Goal: Task Accomplishment & Management: Manage account settings

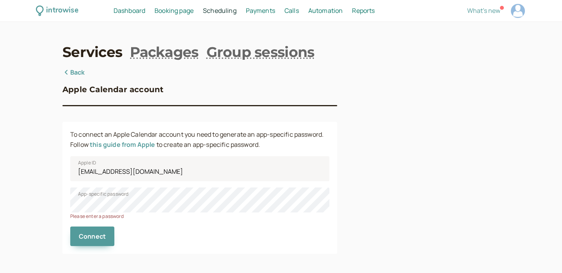
scroll to position [2, 0]
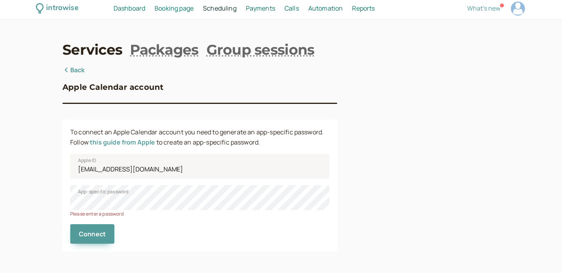
click at [75, 71] on link "Back" at bounding box center [73, 70] width 23 height 10
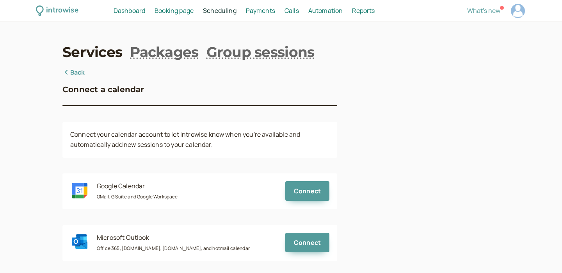
click at [76, 73] on link "Back" at bounding box center [73, 72] width 23 height 10
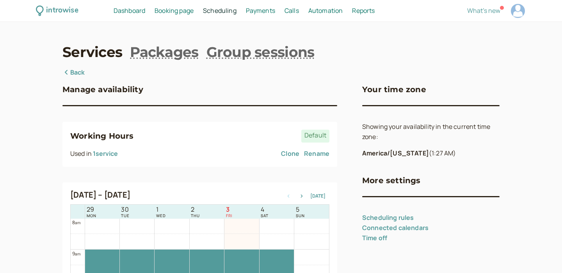
click at [175, 13] on span "Booking page" at bounding box center [174, 10] width 39 height 9
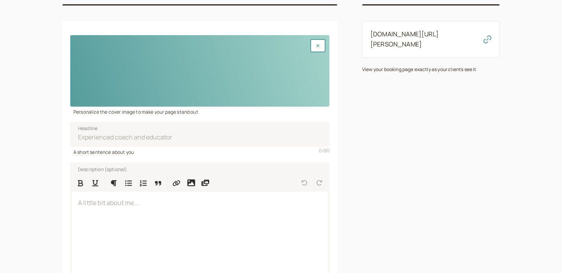
scroll to position [80, 0]
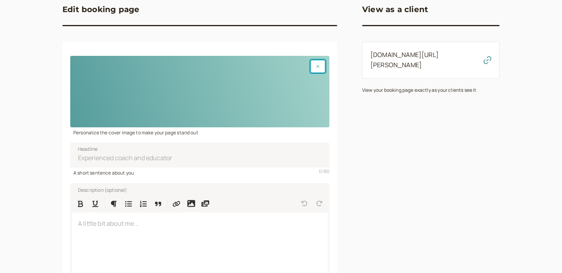
click at [316, 69] on button "button" at bounding box center [317, 66] width 15 height 13
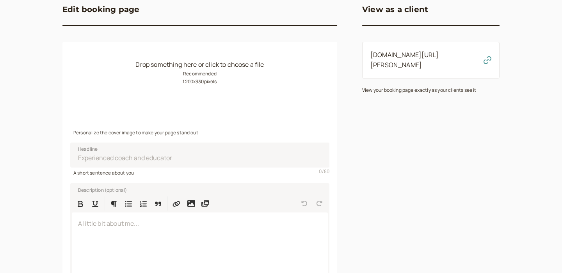
click at [203, 83] on small "Recommended 1200 x 330 pixels" at bounding box center [200, 77] width 34 height 15
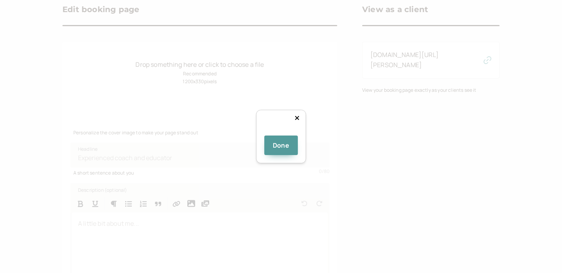
click at [299, 232] on div at bounding box center [377, 253] width 156 height 43
click at [299, 115] on icon at bounding box center [297, 118] width 5 height 6
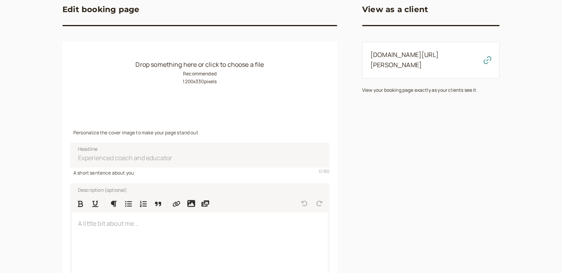
click at [213, 74] on small "Recommended 1200 x 330 pixels" at bounding box center [200, 77] width 34 height 15
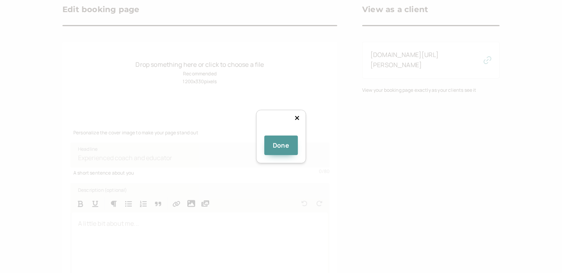
click at [281, 133] on div at bounding box center [281, 133] width 0 height 0
click at [169, 114] on div "Done" at bounding box center [281, 136] width 562 height 273
click at [306, 163] on div "Done" at bounding box center [281, 137] width 50 height 54
click at [312, 172] on div at bounding box center [378, 199] width 195 height 54
click at [301, 185] on div at bounding box center [378, 212] width 195 height 54
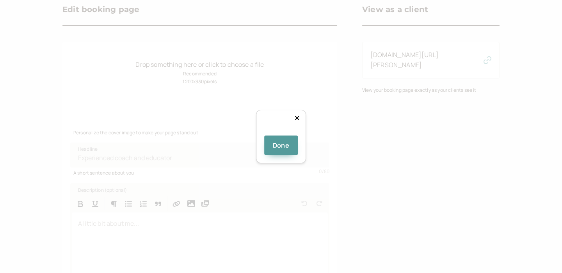
click at [299, 115] on icon at bounding box center [297, 118] width 5 height 6
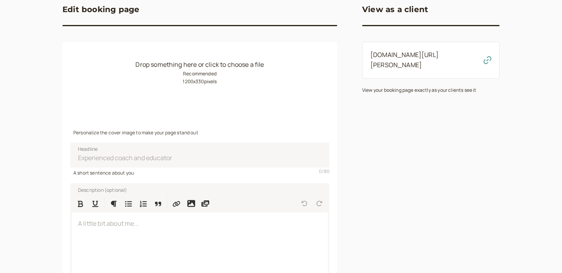
drag, startPoint x: 218, startPoint y: 83, endPoint x: 180, endPoint y: 82, distance: 38.3
click at [180, 82] on div "Drop something here or click to choose a file Recommended 1200 x 330 pixels" at bounding box center [199, 91] width 259 height 71
copy small "1200 x 330 pixels"
click at [183, 84] on small "Recommended 1200 x 330 pixels" at bounding box center [200, 77] width 34 height 15
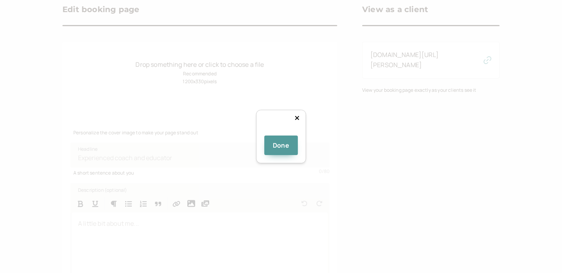
click at [301, 143] on div at bounding box center [398, 170] width 195 height 54
click at [300, 137] on div at bounding box center [397, 164] width 195 height 54
click at [304, 137] on div at bounding box center [401, 164] width 195 height 54
click at [279, 155] on button "Done" at bounding box center [281, 145] width 34 height 20
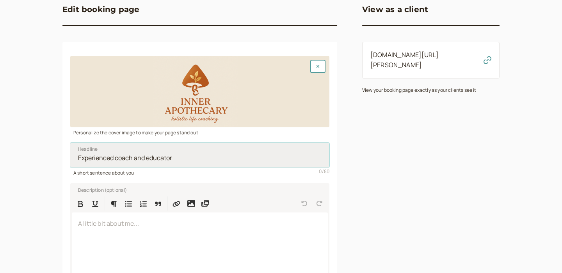
click at [197, 160] on input "Headline" at bounding box center [199, 154] width 259 height 25
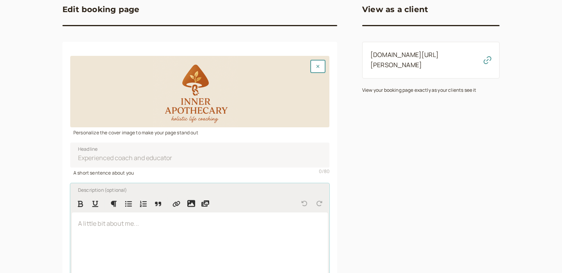
click at [130, 245] on div at bounding box center [200, 262] width 256 height 101
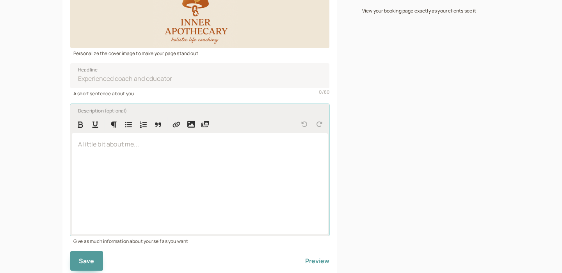
scroll to position [167, 0]
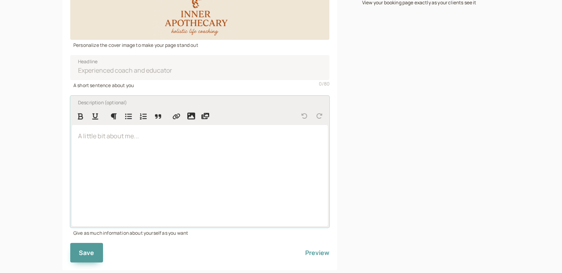
click at [139, 149] on div at bounding box center [200, 175] width 256 height 101
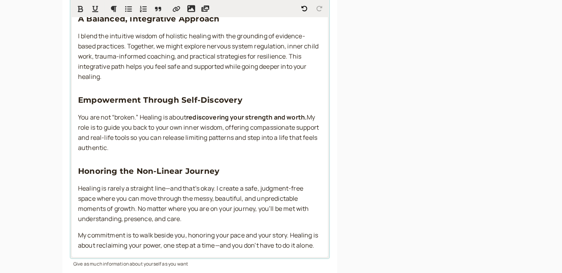
scroll to position [429, 0]
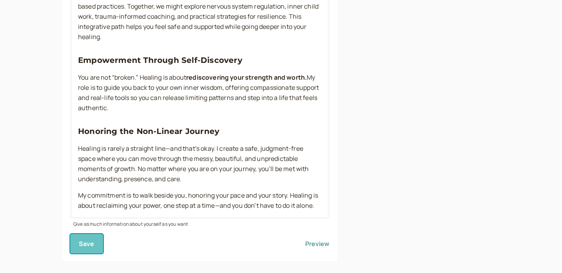
click at [89, 239] on span "Save" at bounding box center [87, 243] width 16 height 9
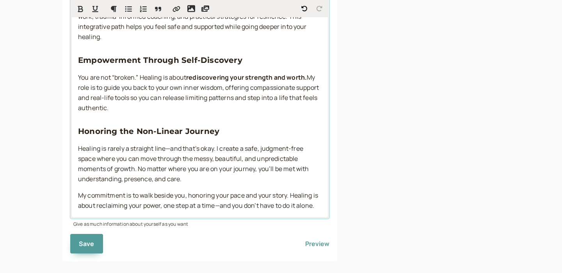
click at [168, 144] on span "Healing is rarely a straight line—and that’s okay. I create a safe, judgment-fr…" at bounding box center [194, 163] width 232 height 39
click at [219, 195] on span "My commitment is to walk beside you, honoring your pace and your story. Healing…" at bounding box center [198, 200] width 241 height 19
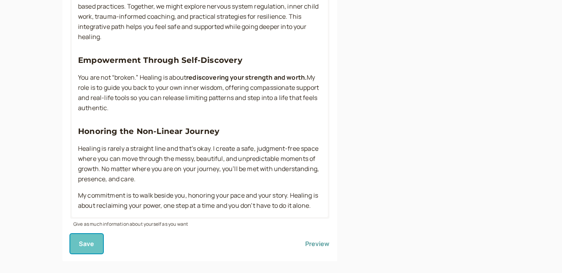
click at [90, 239] on span "Save" at bounding box center [87, 243] width 16 height 9
click at [321, 234] on button "Preview" at bounding box center [317, 244] width 24 height 20
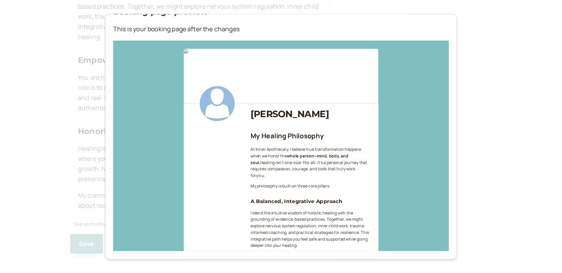
scroll to position [0, 0]
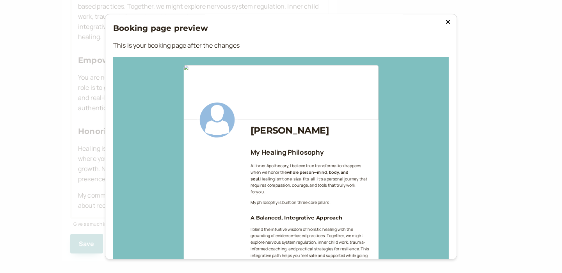
click at [451, 20] on button at bounding box center [447, 22] width 9 height 8
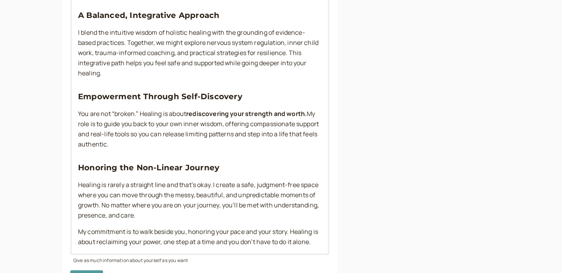
scroll to position [429, 0]
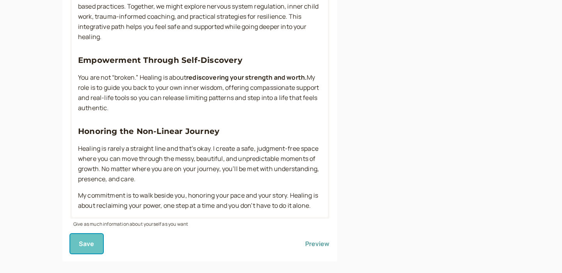
click at [91, 239] on span "Save" at bounding box center [87, 243] width 16 height 9
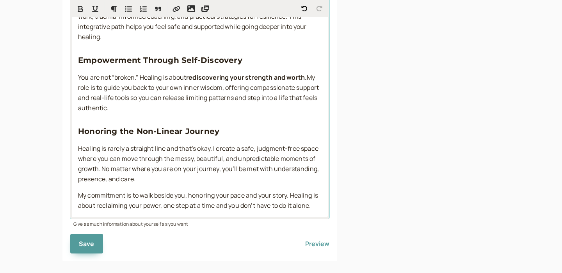
click at [146, 165] on p "Healing is rarely a straight line and that’s okay. I create a safe, judgment-fr…" at bounding box center [199, 164] width 243 height 41
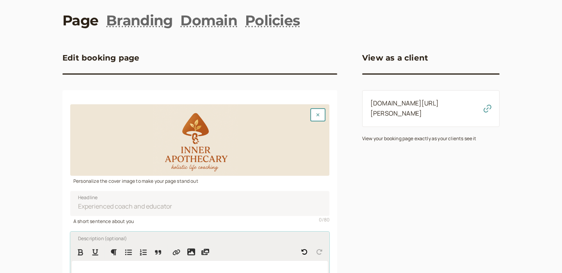
scroll to position [0, 0]
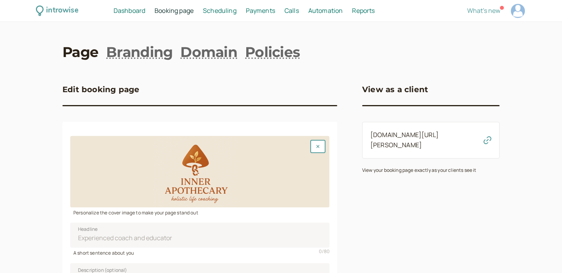
click at [140, 12] on span "Dashboard" at bounding box center [130, 10] width 32 height 9
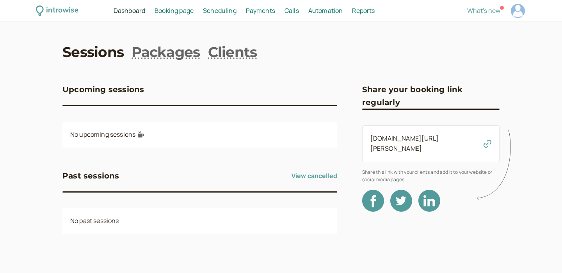
click at [514, 8] on div at bounding box center [518, 11] width 14 height 14
select select "America/New_York"
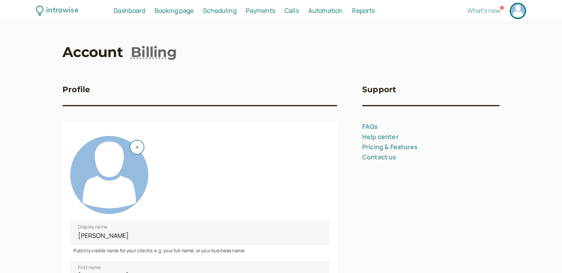
click at [106, 177] on div at bounding box center [109, 175] width 78 height 78
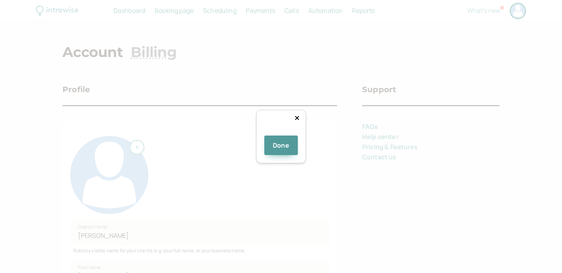
click at [309, 150] on div at bounding box center [382, 218] width 156 height 156
click at [277, 155] on button "Done" at bounding box center [281, 145] width 34 height 20
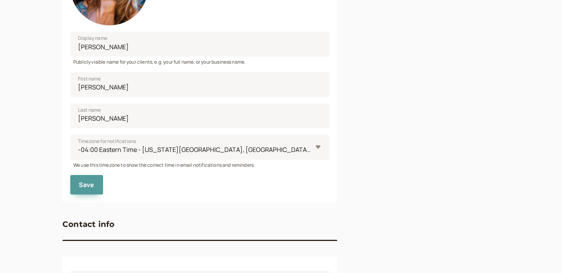
scroll to position [190, 0]
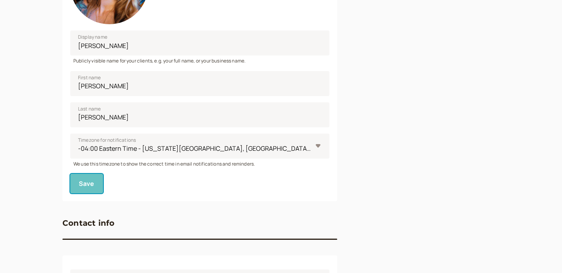
click at [90, 186] on span "Save" at bounding box center [87, 183] width 16 height 9
click at [143, 147] on select "-11:00 Niue Time - Alofi -11:00 [GEOGRAPHIC_DATA] Time - [GEOGRAPHIC_DATA] -11:…" at bounding box center [199, 145] width 259 height 25
drag, startPoint x: 103, startPoint y: 117, endPoint x: 60, endPoint y: 114, distance: 43.0
click at [60, 114] on div "introwise Dashboard Dashboard Booking page Booking Scheduling Scheduling Paymen…" at bounding box center [281, 127] width 562 height 635
type input "[PERSON_NAME]"
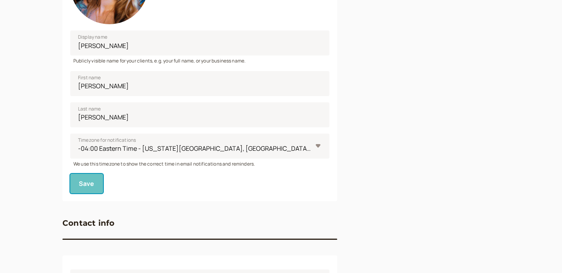
click at [99, 184] on button "Save" at bounding box center [86, 184] width 33 height 20
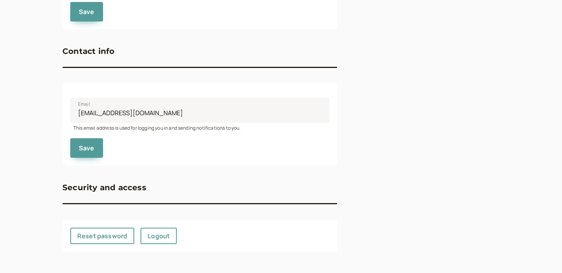
scroll to position [362, 0]
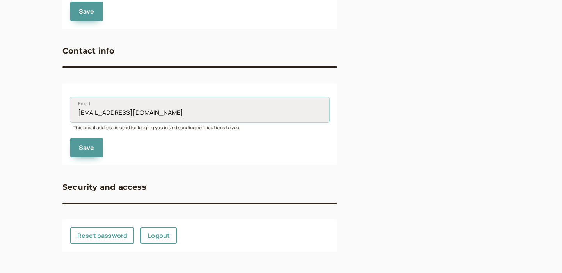
drag, startPoint x: 190, startPoint y: 115, endPoint x: 72, endPoint y: 106, distance: 118.2
click at [72, 107] on input "[EMAIL_ADDRESS][DOMAIN_NAME]" at bounding box center [199, 109] width 259 height 25
type input "[EMAIL_ADDRESS][DOMAIN_NAME]"
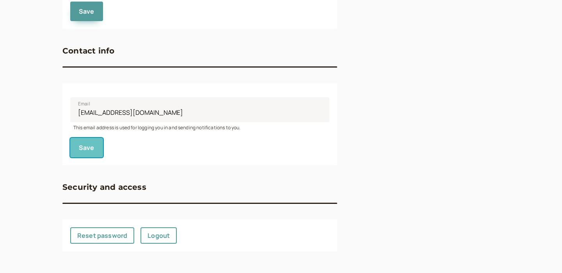
click at [86, 151] on span "Save" at bounding box center [87, 147] width 16 height 9
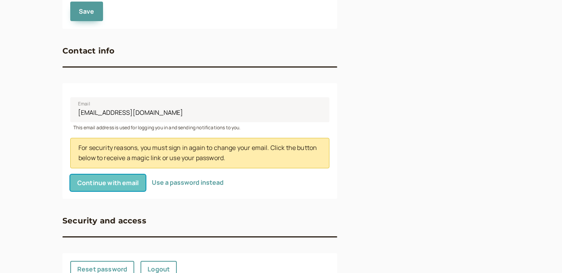
click at [135, 184] on span "Continue with email" at bounding box center [107, 182] width 61 height 9
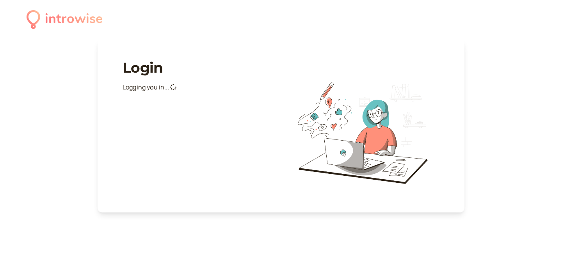
select select "America/New_York"
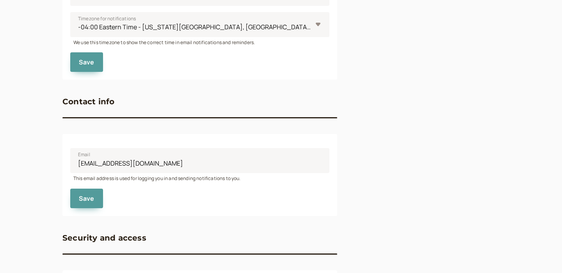
scroll to position [352, 0]
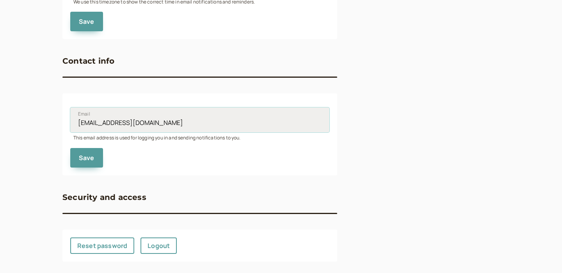
drag, startPoint x: 169, startPoint y: 124, endPoint x: 74, endPoint y: 122, distance: 95.2
click at [74, 123] on input "[EMAIL_ADDRESS][DOMAIN_NAME]" at bounding box center [199, 119] width 259 height 25
type input "[EMAIL_ADDRESS][DOMAIN_NAME]"
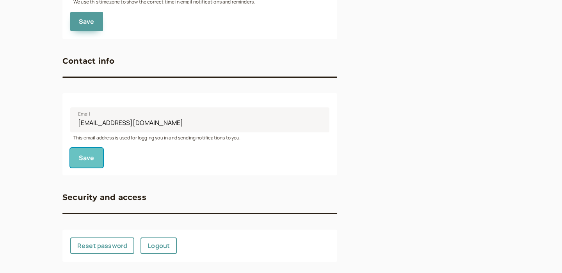
click at [90, 156] on span "Save" at bounding box center [87, 157] width 16 height 9
